Goal: Find specific page/section: Find specific page/section

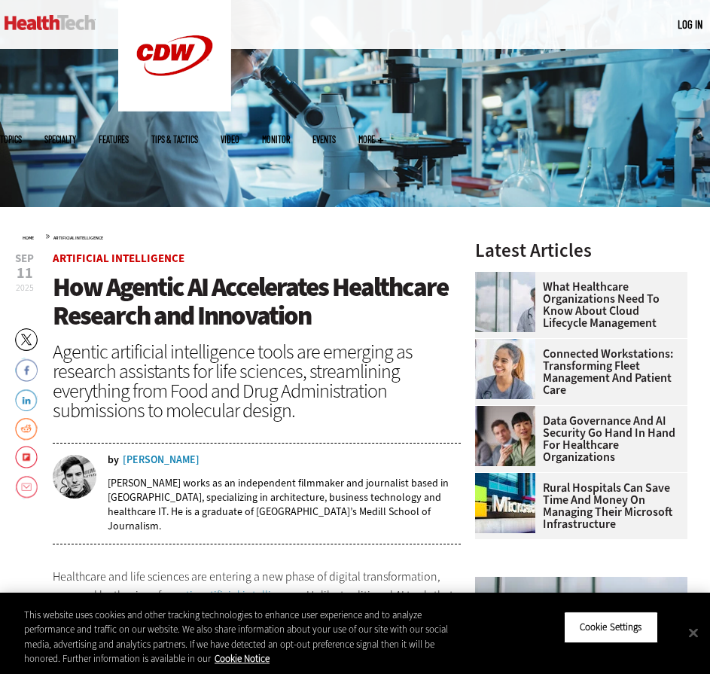
click at [157, 459] on div "[PERSON_NAME]" at bounding box center [161, 460] width 77 height 11
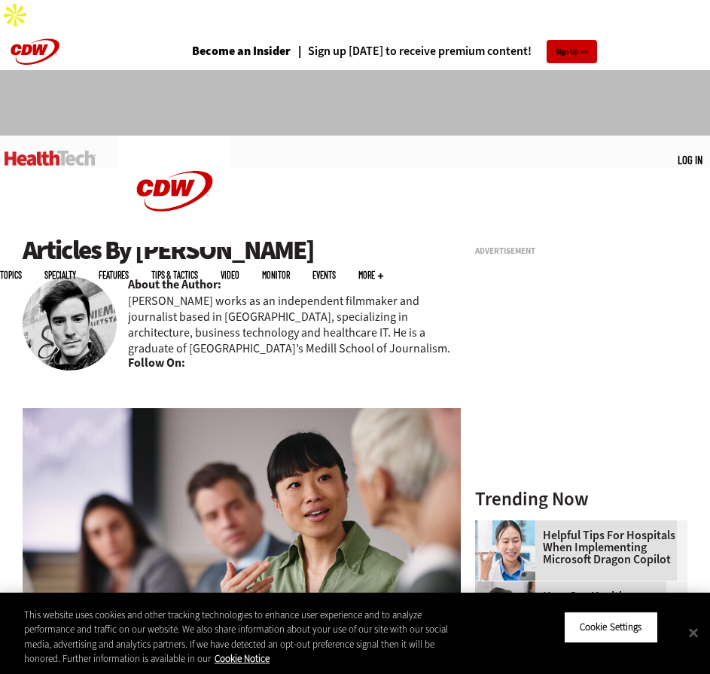
click at [614, 100] on div at bounding box center [355, 119] width 710 height 98
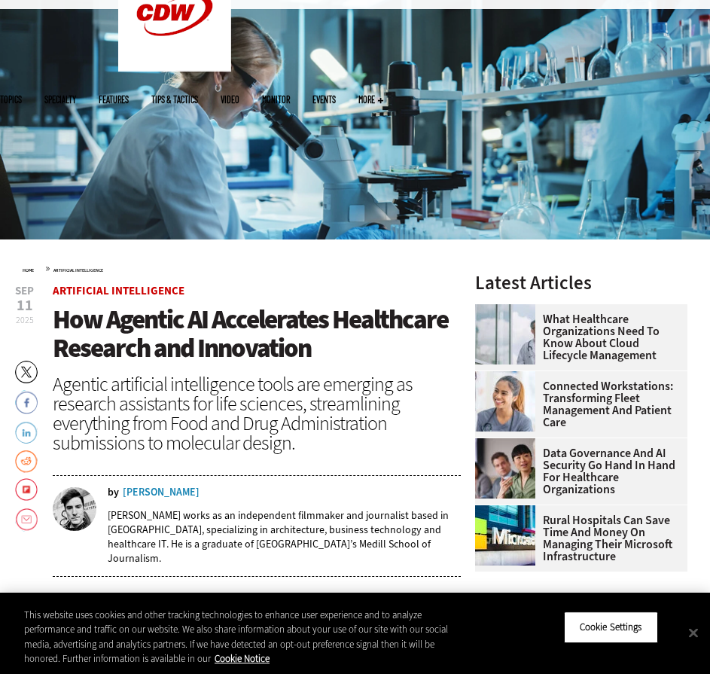
click at [26, 419] on link "LinkedIn" at bounding box center [26, 431] width 23 height 24
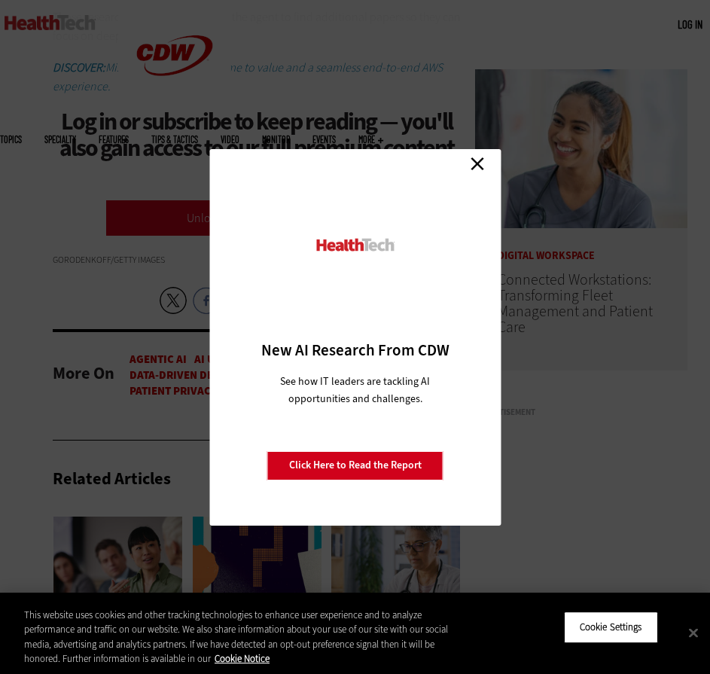
scroll to position [703, 0]
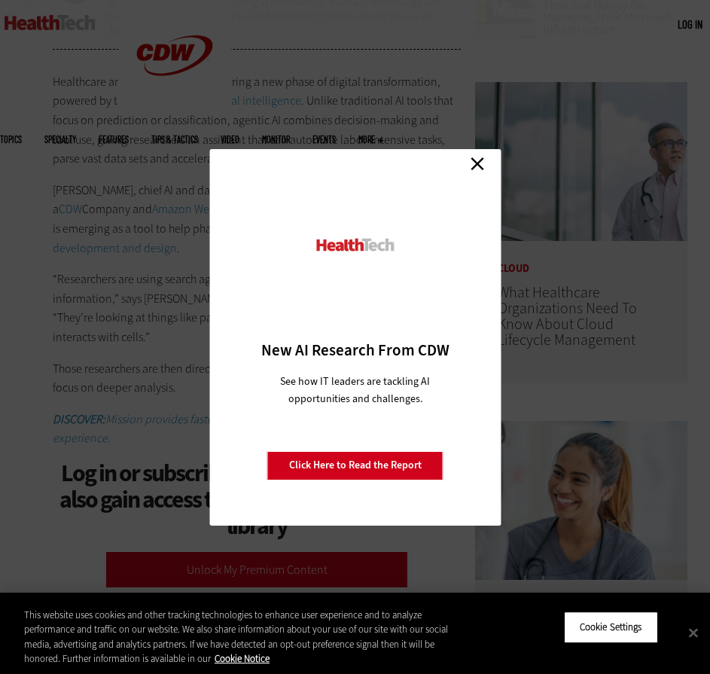
click at [481, 163] on link "Close" at bounding box center [477, 164] width 23 height 23
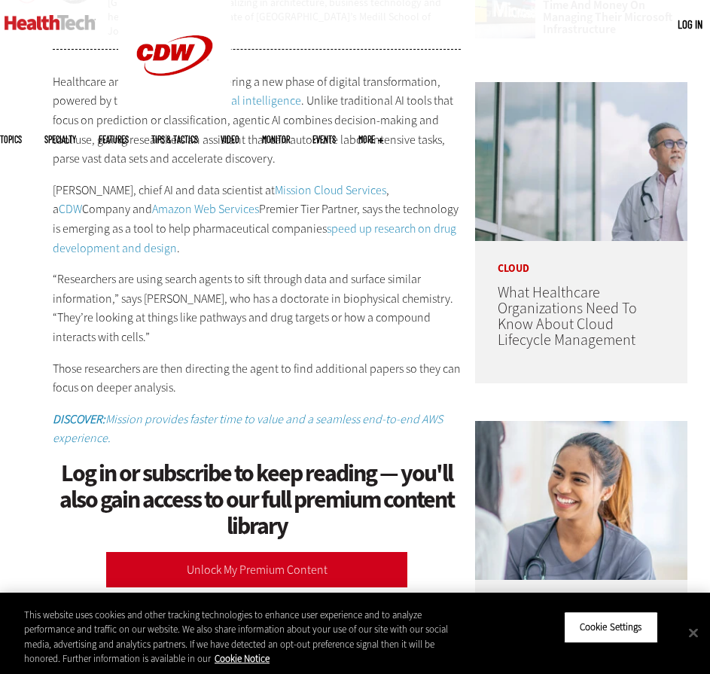
scroll to position [878, 0]
